Goal: Transaction & Acquisition: Purchase product/service

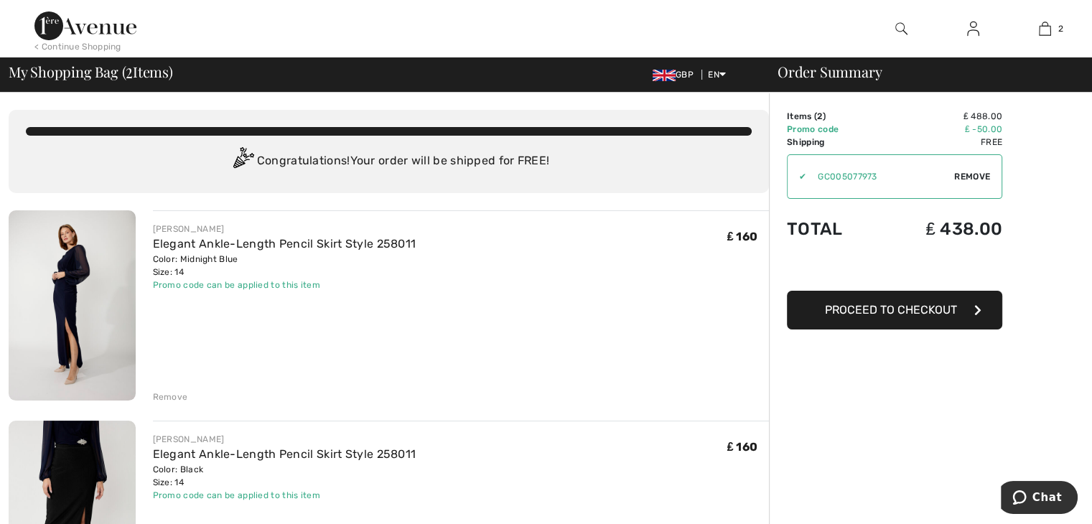
click at [970, 173] on span "Remove" at bounding box center [972, 176] width 36 height 13
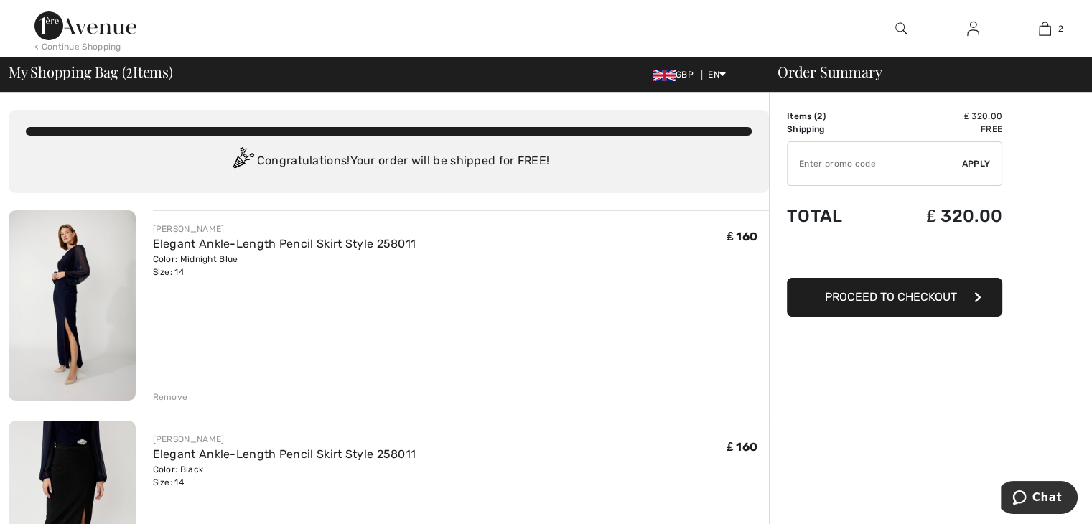
click at [899, 27] on img at bounding box center [901, 28] width 12 height 17
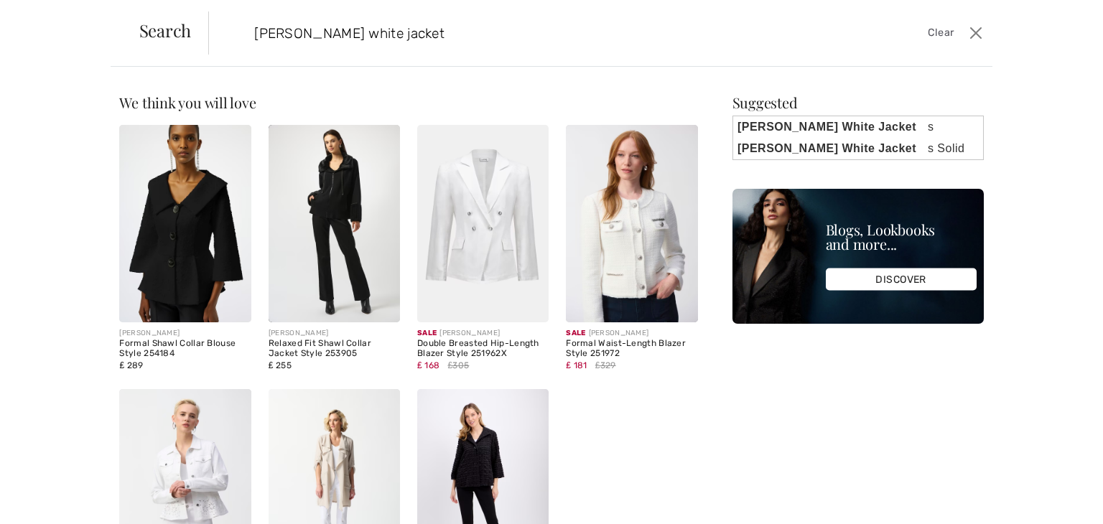
click at [617, 15] on input "[PERSON_NAME] white jacket" at bounding box center [513, 32] width 541 height 43
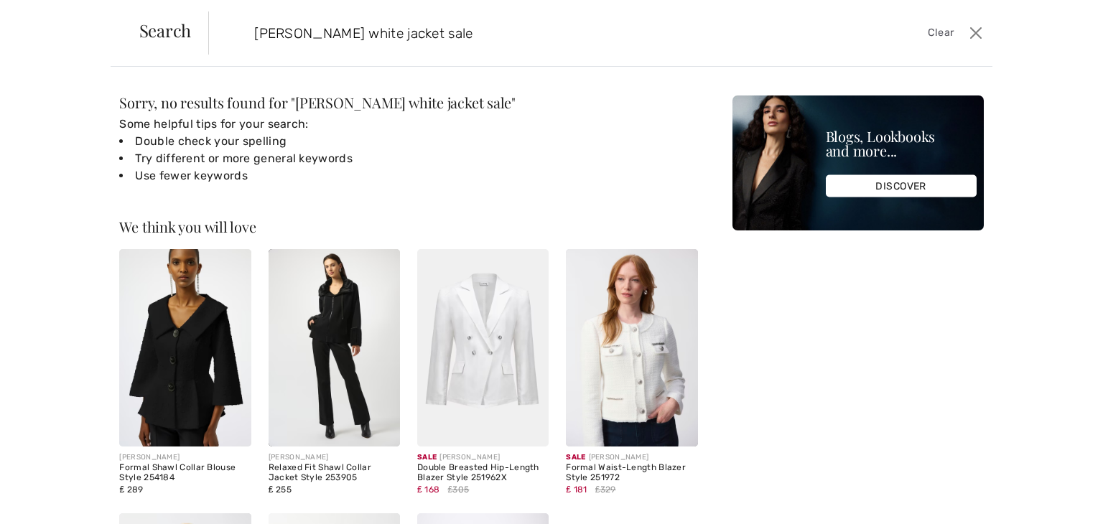
type input "joseph ribkoff white jacket sale"
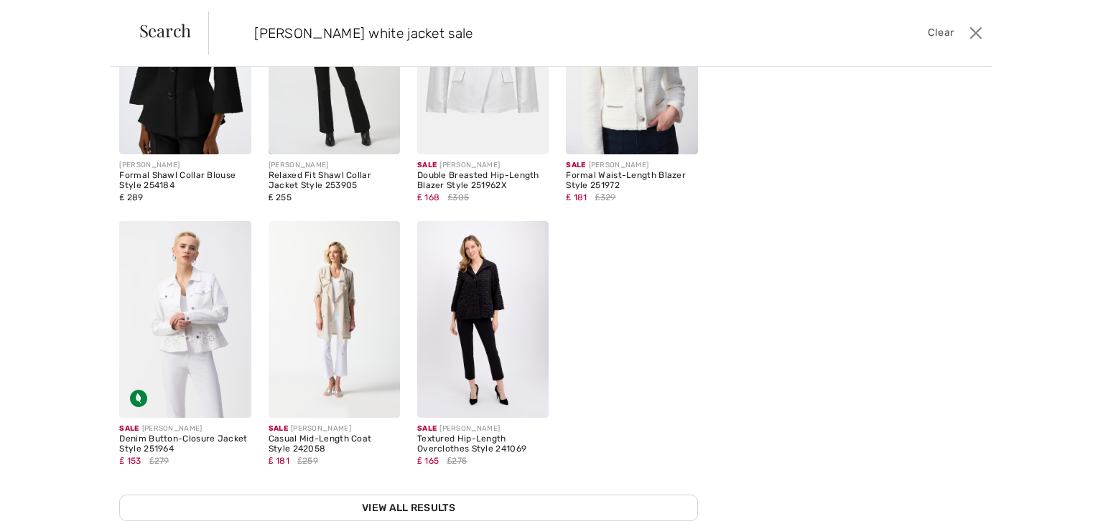
scroll to position [327, 0]
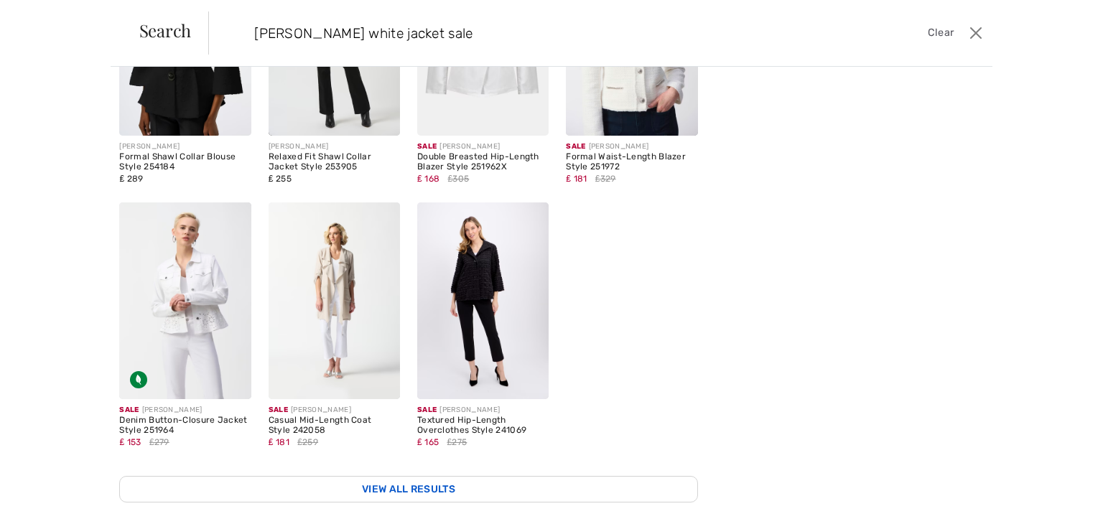
click at [421, 477] on link "View All Results" at bounding box center [408, 489] width 578 height 27
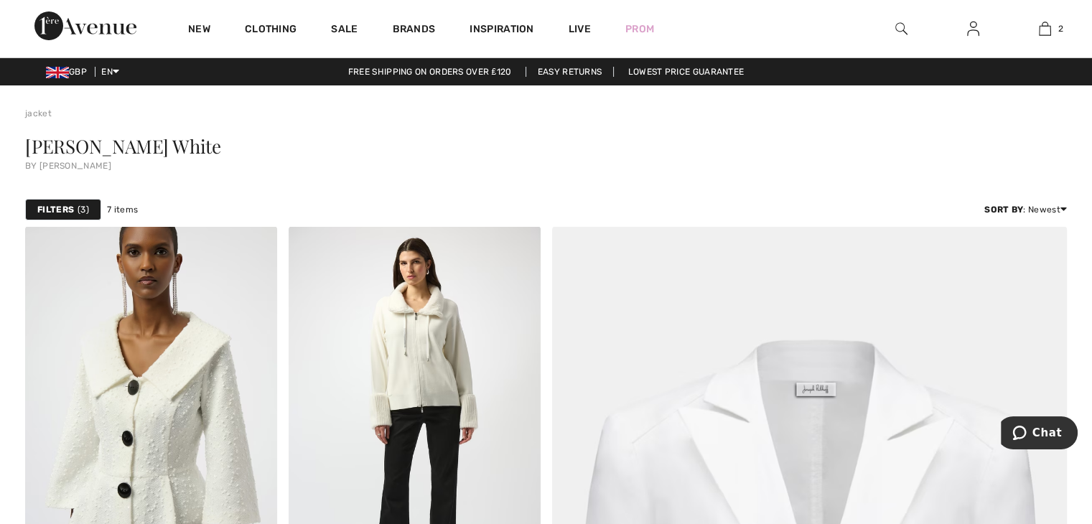
click at [899, 24] on img at bounding box center [901, 28] width 12 height 17
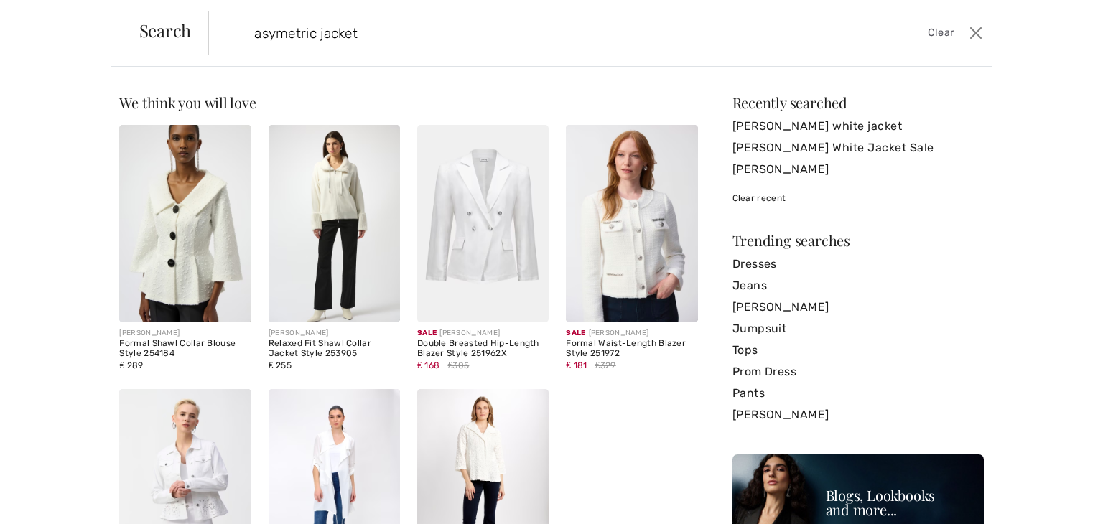
type input "asymetric jacket"
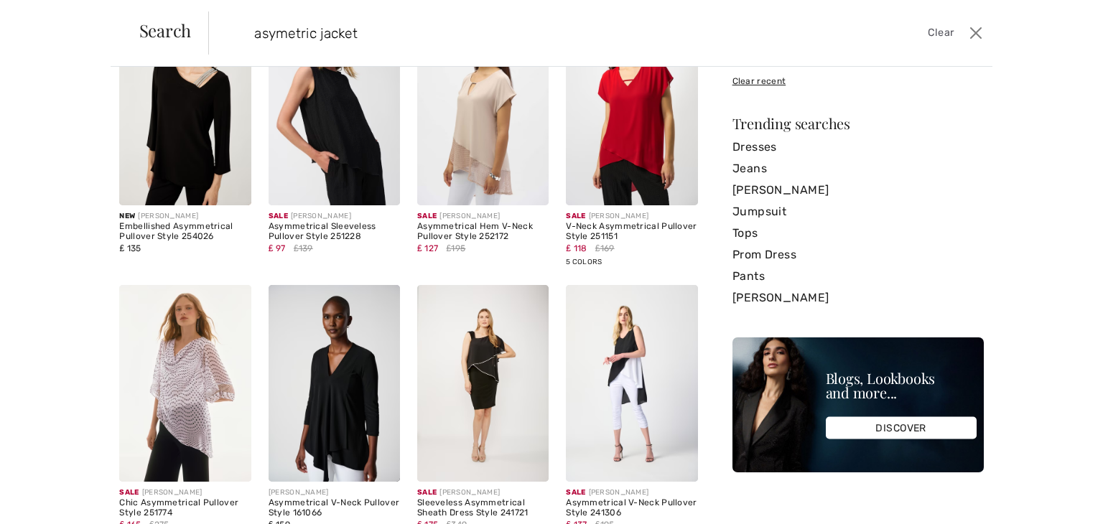
scroll to position [132, 0]
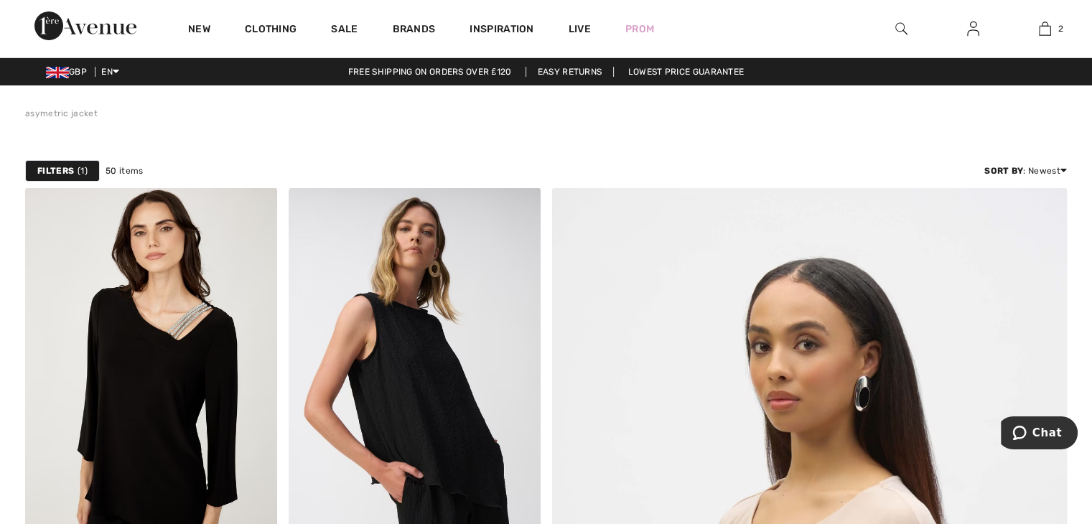
click at [896, 27] on img at bounding box center [901, 28] width 12 height 17
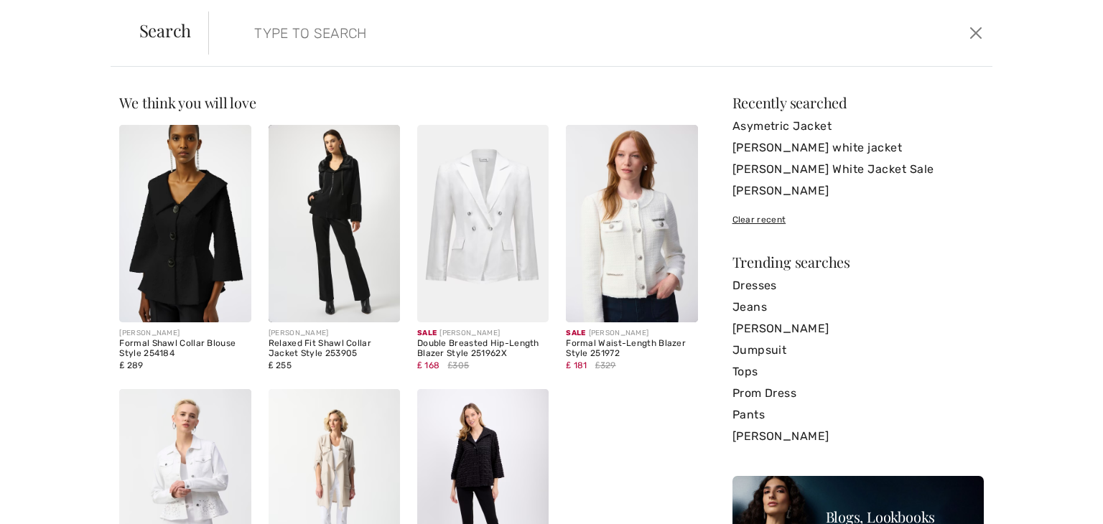
click at [610, 29] on input "search" at bounding box center [513, 32] width 541 height 43
